Goal: Information Seeking & Learning: Learn about a topic

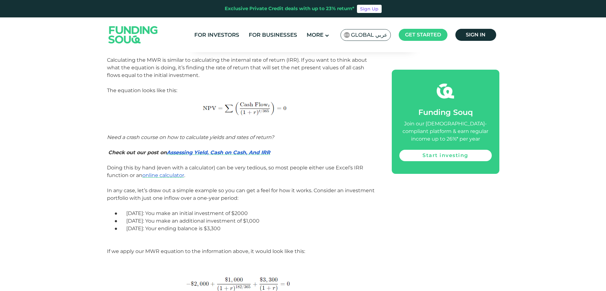
click at [320, 119] on span "The equation looks like this:" at bounding box center [242, 106] width 271 height 39
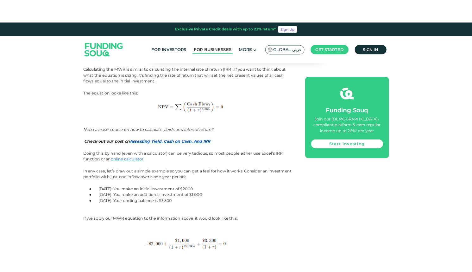
scroll to position [918, 0]
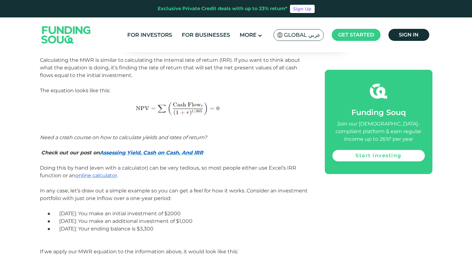
click at [139, 86] on p at bounding box center [175, 83] width 271 height 8
click at [276, 87] on p "The equation looks like this:" at bounding box center [175, 110] width 271 height 47
drag, startPoint x: 131, startPoint y: 65, endPoint x: 136, endPoint y: 69, distance: 6.7
click at [134, 68] on span "Calculating the MWR is similar to calculating the internal rate of return (IRR)…" at bounding box center [170, 67] width 260 height 21
click at [152, 75] on p "Calculating the MWR is similar to calculating the internal rate of return (IRR)…" at bounding box center [175, 67] width 271 height 23
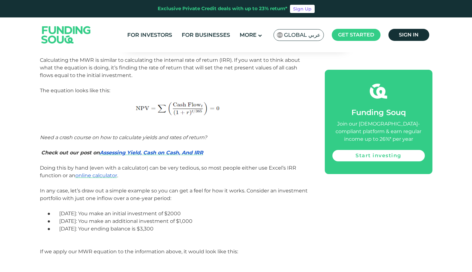
click at [179, 78] on p "Calculating the MWR is similar to calculating the internal rate of return (IRR)…" at bounding box center [175, 67] width 271 height 23
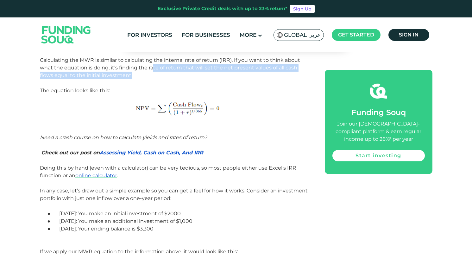
drag, startPoint x: 187, startPoint y: 78, endPoint x: 164, endPoint y: 71, distance: 24.1
click at [152, 69] on p "Calculating the MWR is similar to calculating the internal rate of return (IRR)…" at bounding box center [175, 67] width 271 height 23
click at [215, 79] on p "Calculating the MWR is similar to calculating the internal rate of return (IRR)…" at bounding box center [175, 67] width 271 height 23
drag, startPoint x: 144, startPoint y: 72, endPoint x: 174, endPoint y: 74, distance: 29.6
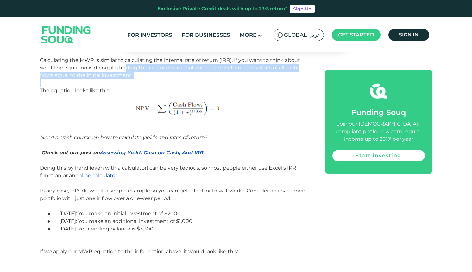
click at [177, 76] on p "Calculating the MWR is similar to calculating the internal rate of return (IRR)…" at bounding box center [175, 67] width 271 height 23
drag, startPoint x: 223, startPoint y: 86, endPoint x: 146, endPoint y: 64, distance: 80.2
click at [223, 83] on p at bounding box center [175, 83] width 271 height 8
drag, startPoint x: 264, startPoint y: 81, endPoint x: 135, endPoint y: 70, distance: 130.0
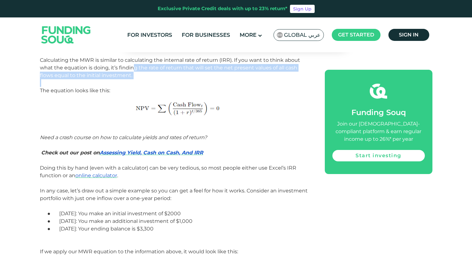
click at [238, 85] on p at bounding box center [175, 83] width 271 height 8
drag, startPoint x: 169, startPoint y: 79, endPoint x: 120, endPoint y: 72, distance: 49.4
click at [207, 85] on p at bounding box center [175, 83] width 271 height 8
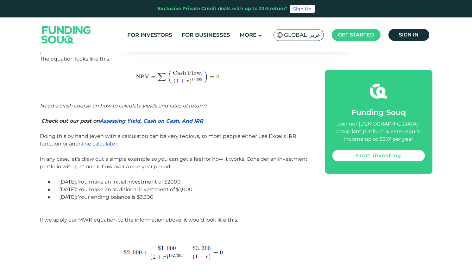
scroll to position [982, 0]
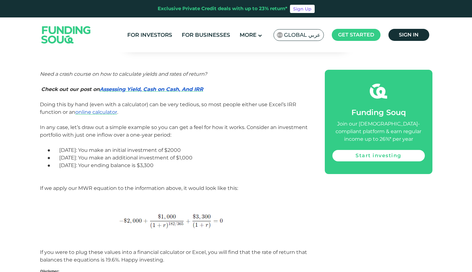
click at [281, 169] on p at bounding box center [175, 173] width 271 height 8
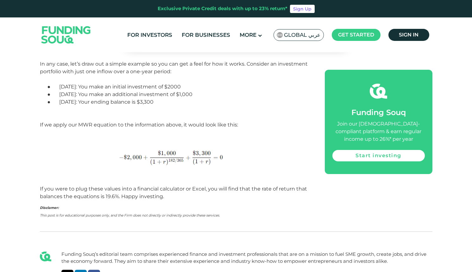
scroll to position [1013, 0]
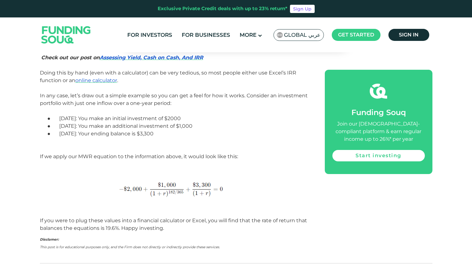
drag, startPoint x: 191, startPoint y: 132, endPoint x: 118, endPoint y: 110, distance: 76.4
click at [266, 146] on p at bounding box center [175, 149] width 271 height 8
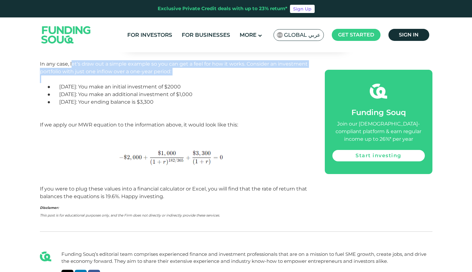
drag, startPoint x: 74, startPoint y: 68, endPoint x: 202, endPoint y: 89, distance: 130.0
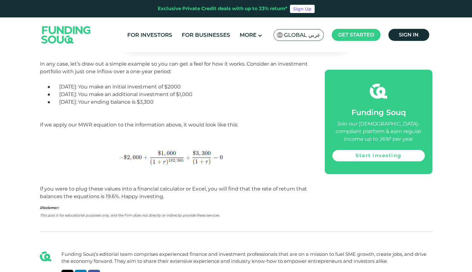
click at [208, 91] on p "● [DATE]: You make an additional investment of $1,000" at bounding box center [183, 95] width 256 height 8
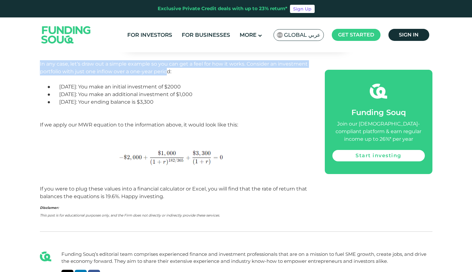
drag, startPoint x: 168, startPoint y: 75, endPoint x: 86, endPoint y: 62, distance: 82.4
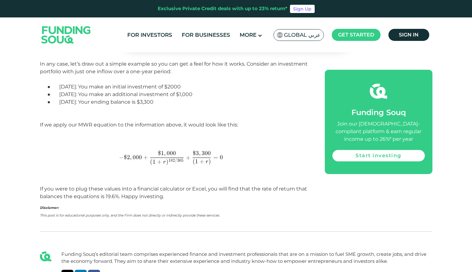
click at [221, 84] on p "● [DATE]: You make an initial investment of $2000" at bounding box center [183, 87] width 256 height 8
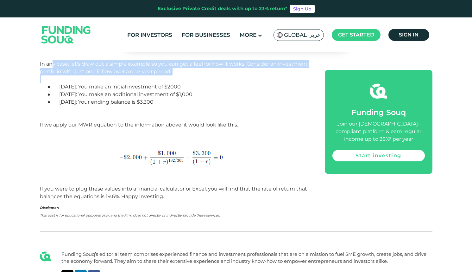
drag, startPoint x: 174, startPoint y: 79, endPoint x: 162, endPoint y: 90, distance: 16.3
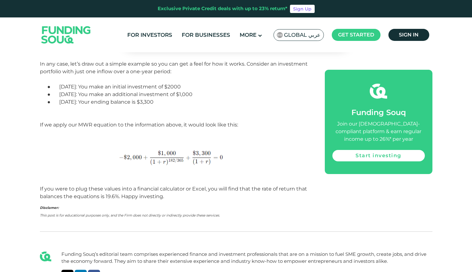
click at [255, 114] on p at bounding box center [175, 117] width 271 height 8
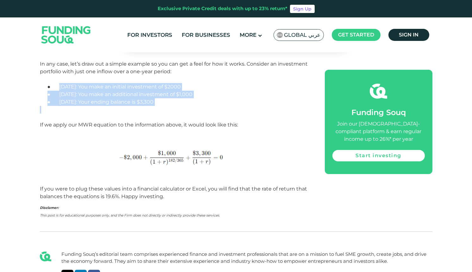
drag, startPoint x: 216, startPoint y: 108, endPoint x: 75, endPoint y: 88, distance: 142.1
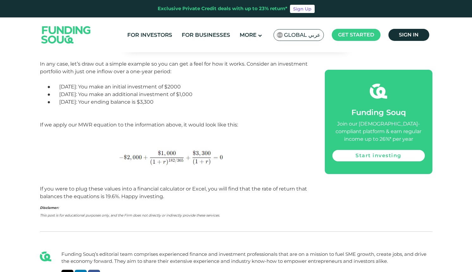
click at [194, 125] on span "If we apply our MWR equation to the information above, it would look like this:" at bounding box center [139, 125] width 198 height 6
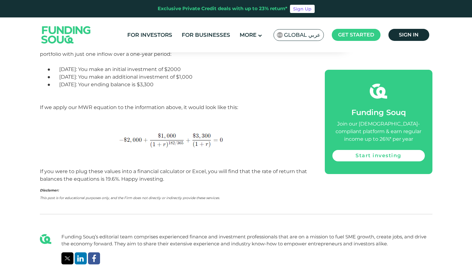
scroll to position [1077, 0]
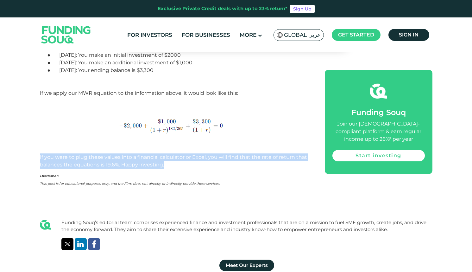
drag, startPoint x: 193, startPoint y: 168, endPoint x: 69, endPoint y: 155, distance: 124.2
click at [226, 160] on p "If you were to plug these values into a financial calculator or Excel, you will…" at bounding box center [175, 160] width 271 height 15
drag, startPoint x: 186, startPoint y: 165, endPoint x: 30, endPoint y: 149, distance: 156.3
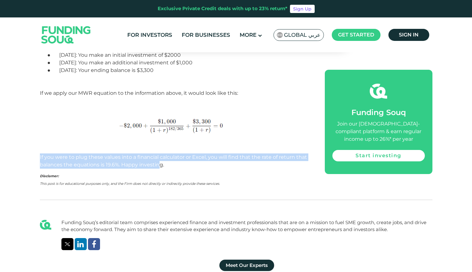
drag, startPoint x: 157, startPoint y: 168, endPoint x: 36, endPoint y: 158, distance: 121.7
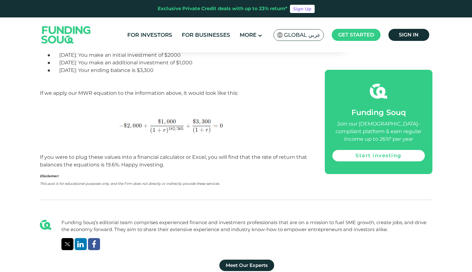
click at [185, 166] on p "If you were to plug these values into a financial calculator or Excel, you will…" at bounding box center [175, 160] width 271 height 15
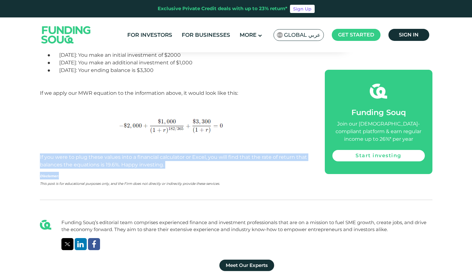
drag, startPoint x: 196, startPoint y: 169, endPoint x: 67, endPoint y: 158, distance: 130.0
click at [197, 162] on p "If you were to plug these values into a financial calculator or Excel, you will…" at bounding box center [175, 160] width 271 height 15
drag, startPoint x: 186, startPoint y: 166, endPoint x: 247, endPoint y: 158, distance: 61.2
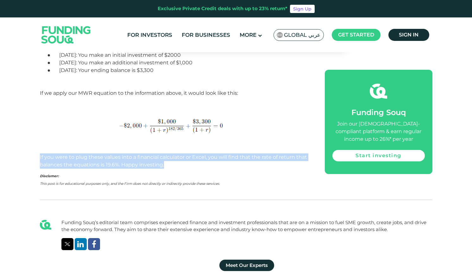
click at [247, 158] on span "If you were to plug these values into a financial calculator or Excel, you will…" at bounding box center [173, 161] width 267 height 14
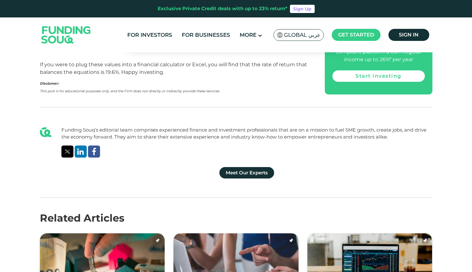
scroll to position [1108, 0]
